Goal: Check status: Check status

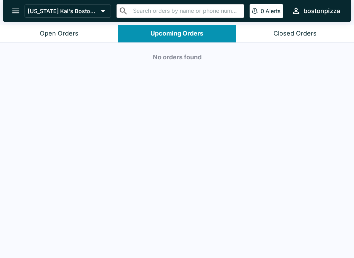
click at [64, 37] on button "Open Orders" at bounding box center [59, 34] width 118 height 18
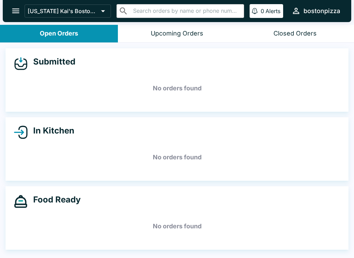
click at [15, 9] on icon "open drawer" at bounding box center [15, 11] width 7 height 5
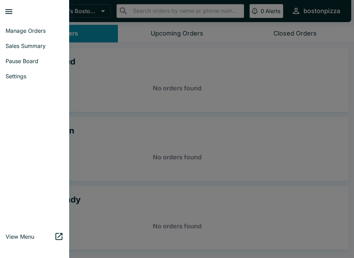
click at [34, 31] on span "Manage Orders" at bounding box center [35, 30] width 58 height 7
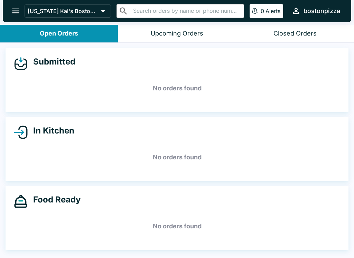
click at [21, 10] on button "open drawer" at bounding box center [16, 11] width 18 height 18
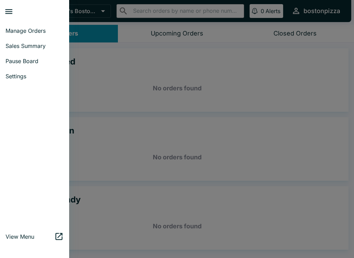
click at [21, 48] on span "Sales Summary" at bounding box center [35, 45] width 58 height 7
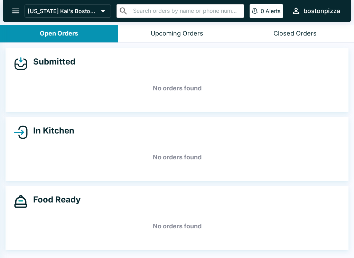
select select "03:00"
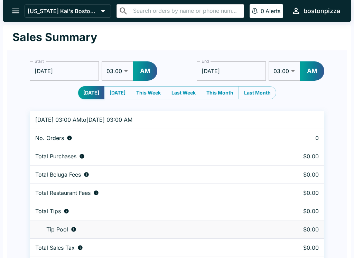
click at [12, 8] on icon "open drawer" at bounding box center [15, 10] width 9 height 9
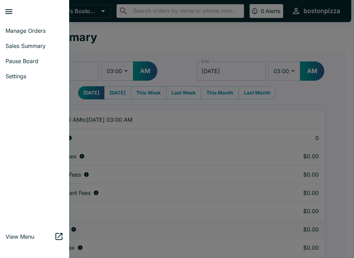
click at [34, 34] on span "Manage Orders" at bounding box center [35, 30] width 58 height 7
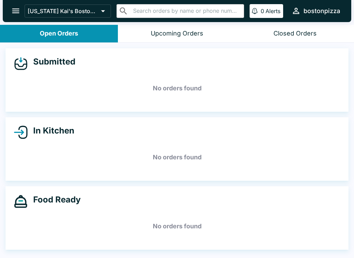
click at [44, 30] on div "Open Orders" at bounding box center [59, 34] width 38 height 8
